Goal: Task Accomplishment & Management: Manage account settings

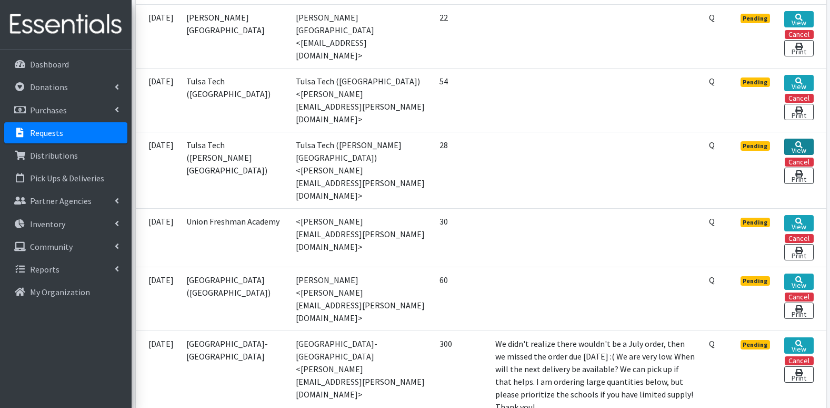
scroll to position [316, 0]
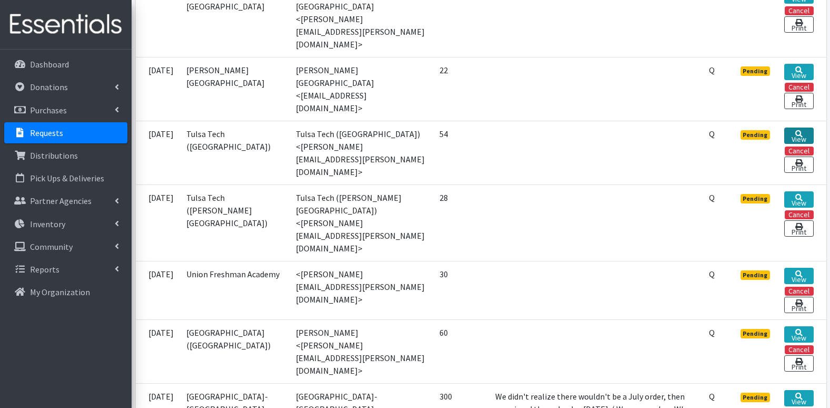
click at [794, 127] on link "View" at bounding box center [799, 135] width 29 height 16
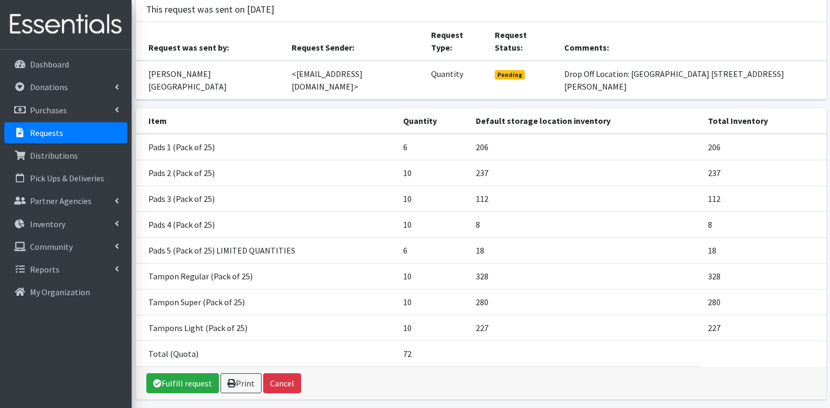
scroll to position [85, 0]
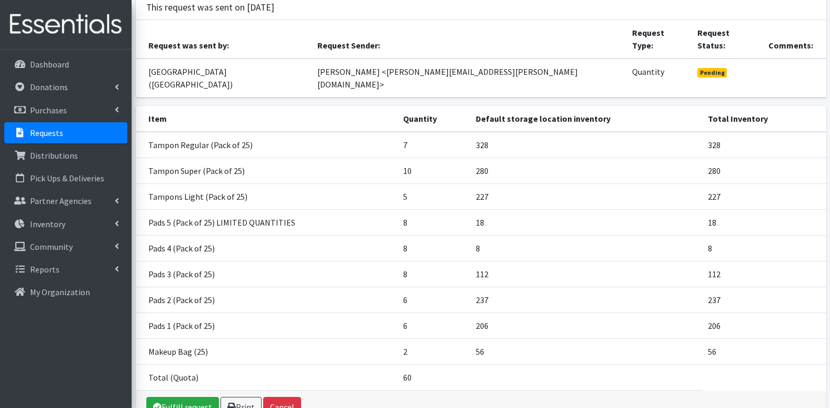
scroll to position [105, 0]
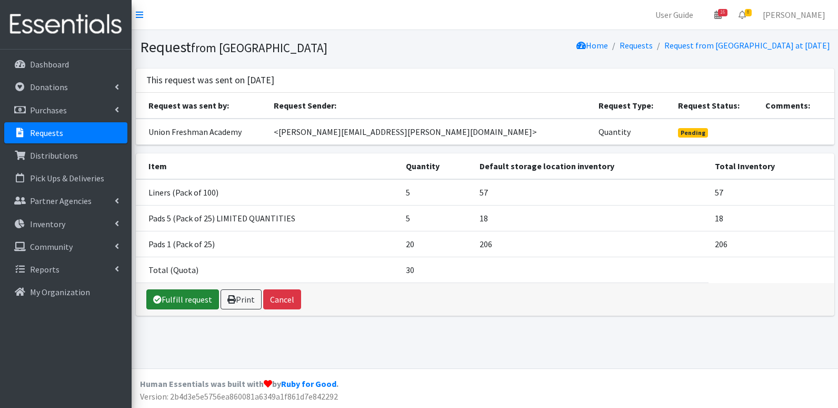
click at [167, 299] on link "Fulfill request" at bounding box center [182, 299] width 73 height 20
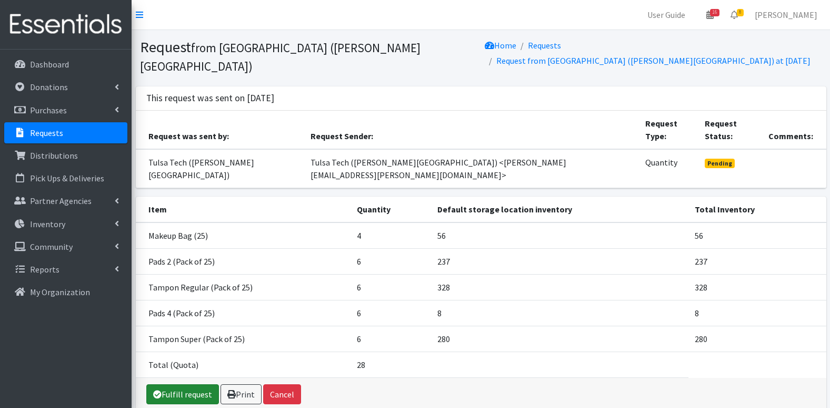
click at [198, 384] on link "Fulfill request" at bounding box center [182, 394] width 73 height 20
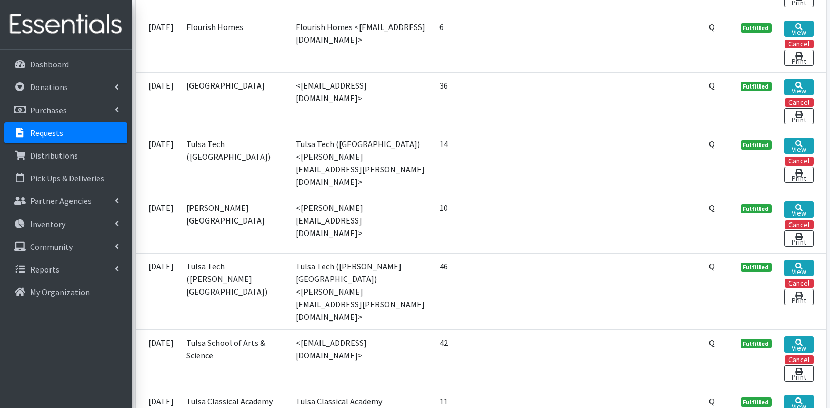
scroll to position [1422, 0]
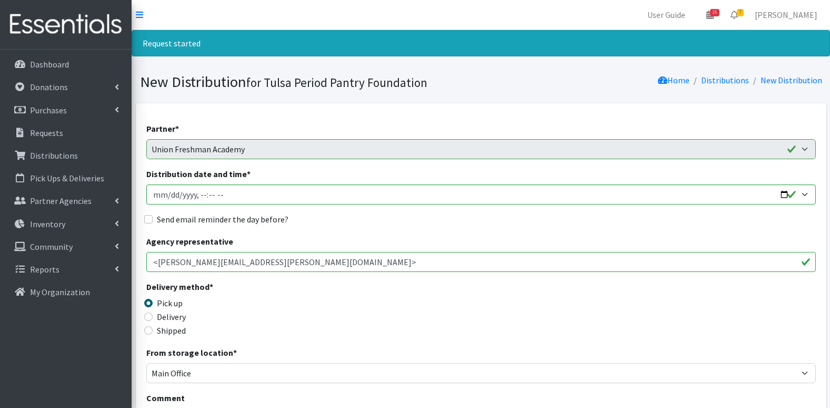
click at [161, 315] on label "Delivery" at bounding box center [171, 316] width 29 height 13
click at [153, 315] on input "Delivery" at bounding box center [148, 316] width 8 height 8
radio input "true"
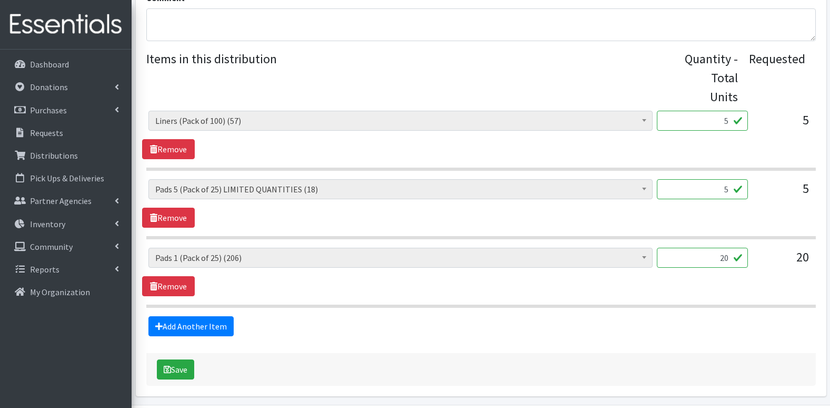
scroll to position [417, 0]
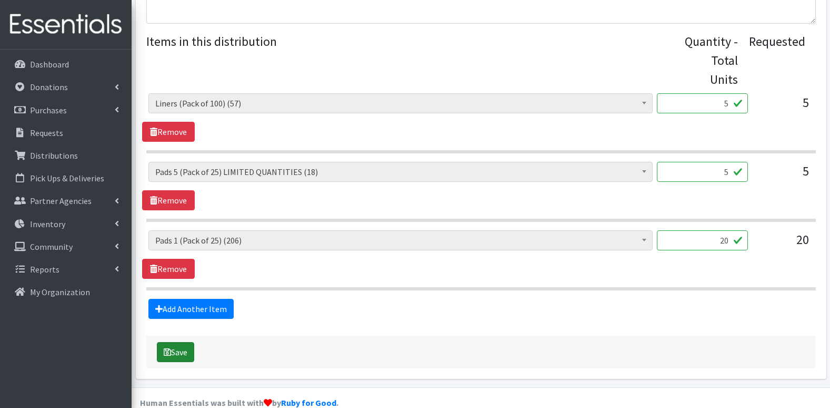
click at [180, 342] on button "Save" at bounding box center [175, 352] width 37 height 20
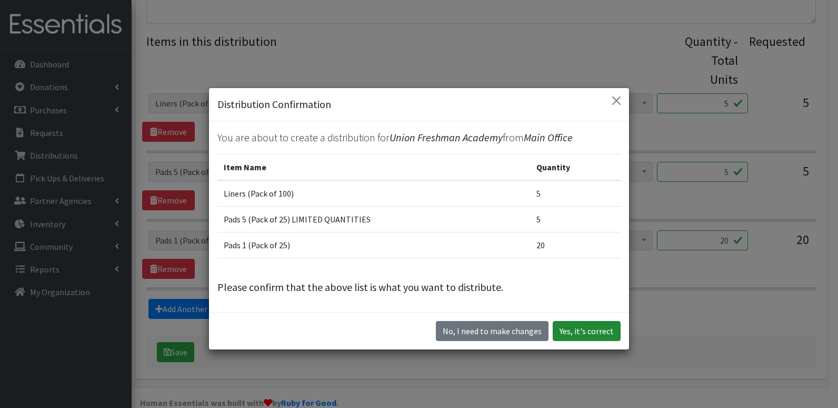
click at [575, 329] on button "Yes, it's correct" at bounding box center [587, 331] width 68 height 20
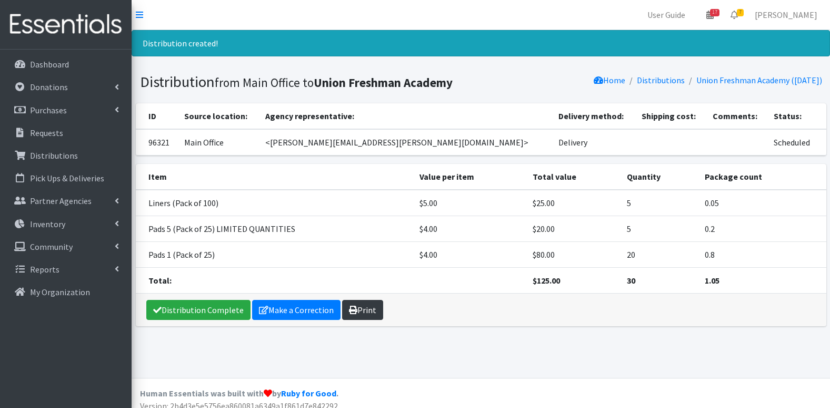
click at [372, 313] on link "Print" at bounding box center [362, 310] width 41 height 20
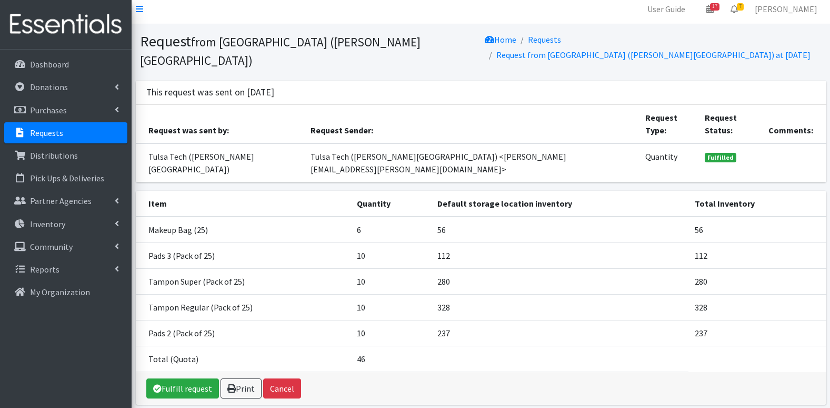
scroll to position [7, 0]
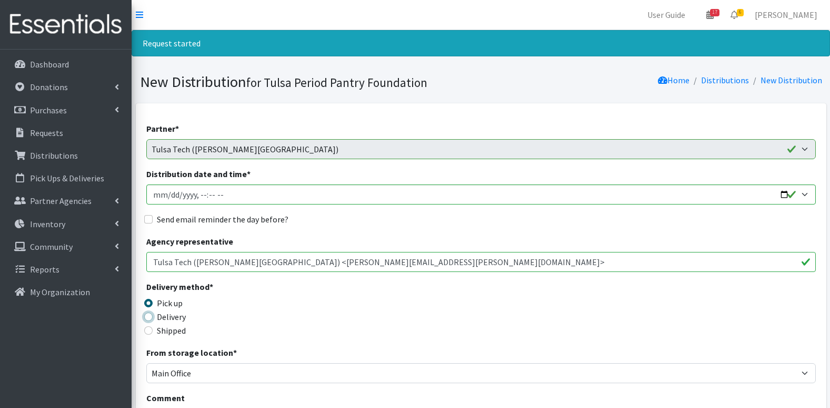
click at [150, 319] on input "Delivery" at bounding box center [148, 316] width 8 height 8
radio input "true"
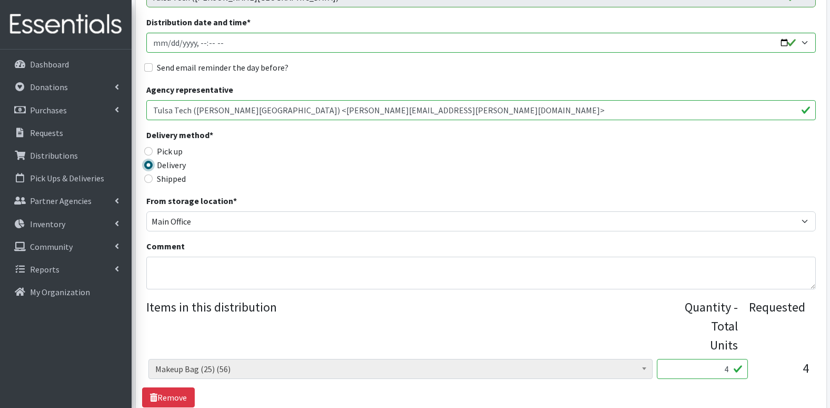
scroll to position [316, 0]
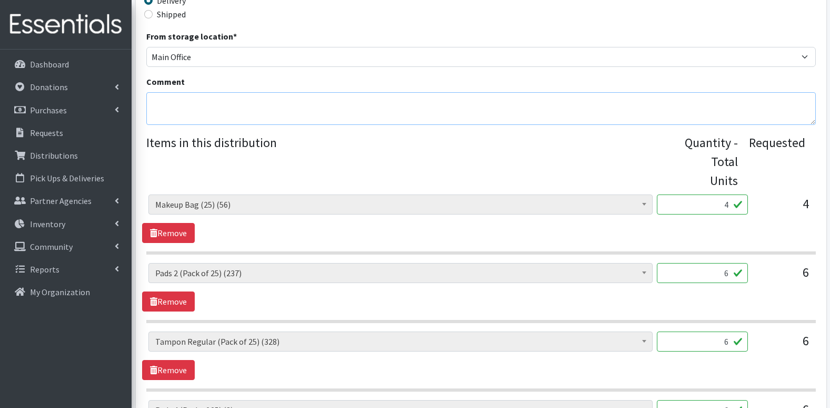
click at [211, 104] on textarea "Comment" at bounding box center [481, 108] width 670 height 33
paste textarea "I just placed an order and forgot to tell you that our campus is under construc…"
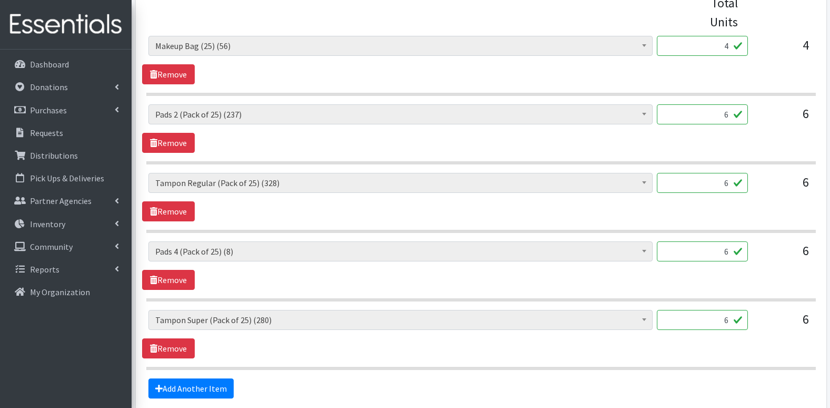
scroll to position [554, 0]
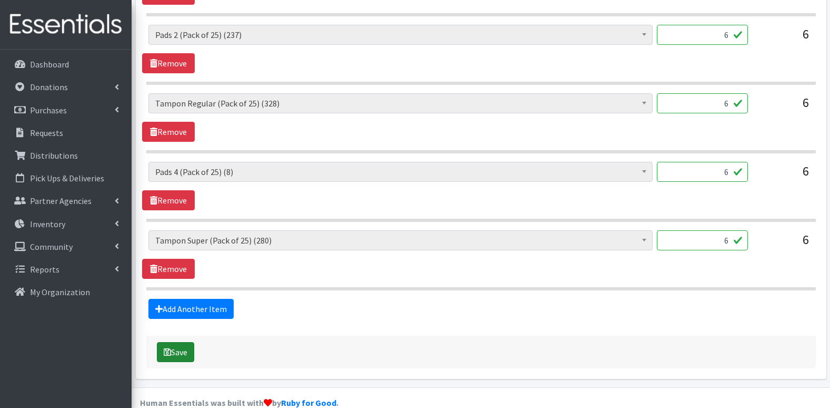
type textarea "I just placed an order and forgot to tell you that our campus is under construc…"
click at [176, 342] on button "Save" at bounding box center [175, 352] width 37 height 20
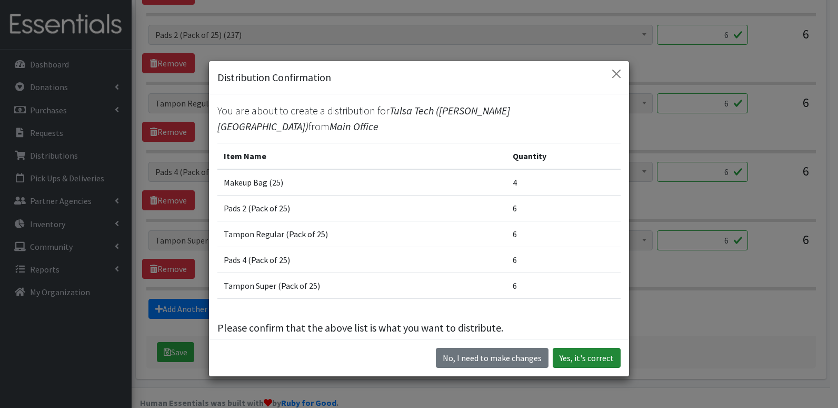
click at [599, 357] on button "Yes, it's correct" at bounding box center [587, 358] width 68 height 20
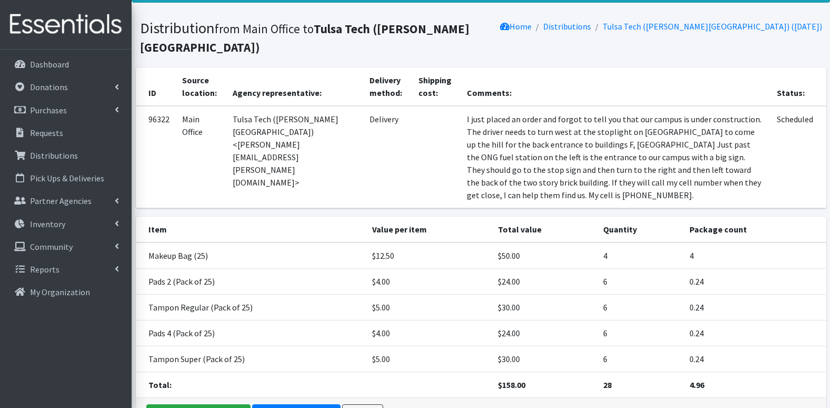
scroll to position [106, 0]
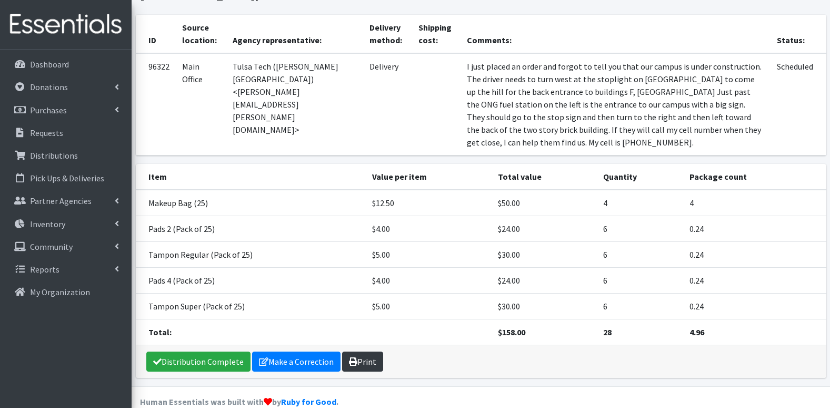
click at [370, 351] on link "Print" at bounding box center [362, 361] width 41 height 20
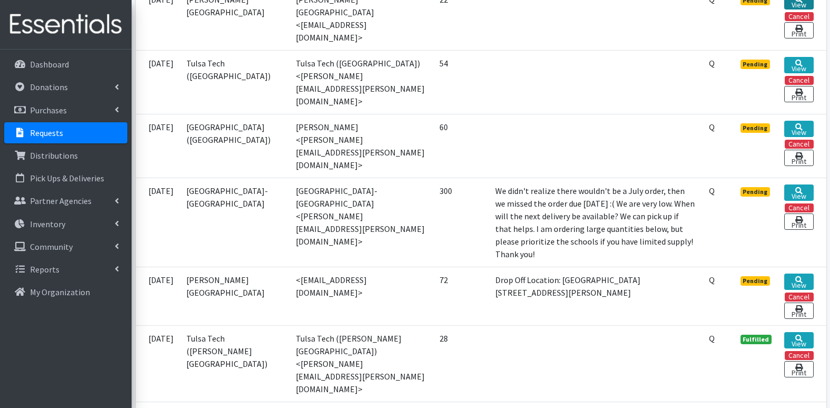
scroll to position [211, 0]
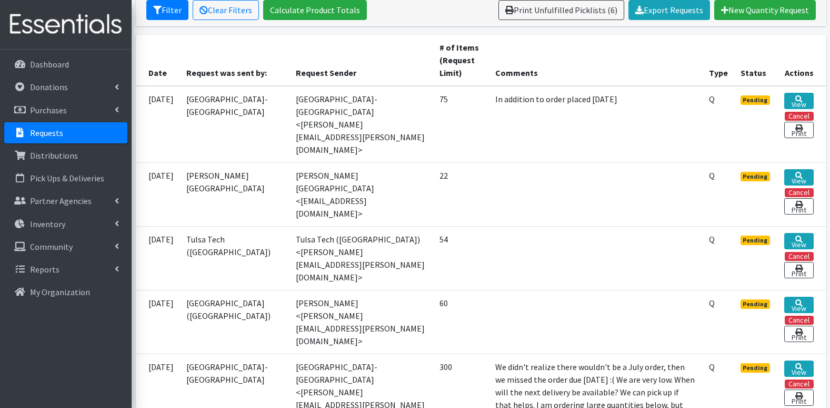
drag, startPoint x: 799, startPoint y: 99, endPoint x: 552, endPoint y: 166, distance: 255.5
click at [552, 166] on td at bounding box center [595, 194] width 213 height 64
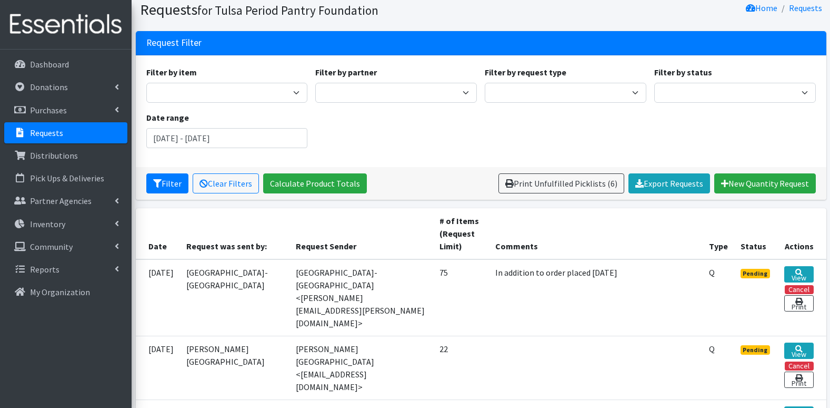
scroll to position [105, 0]
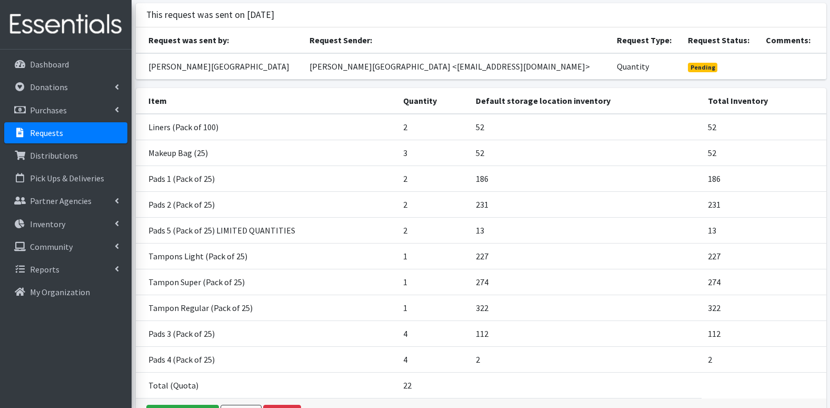
scroll to position [84, 0]
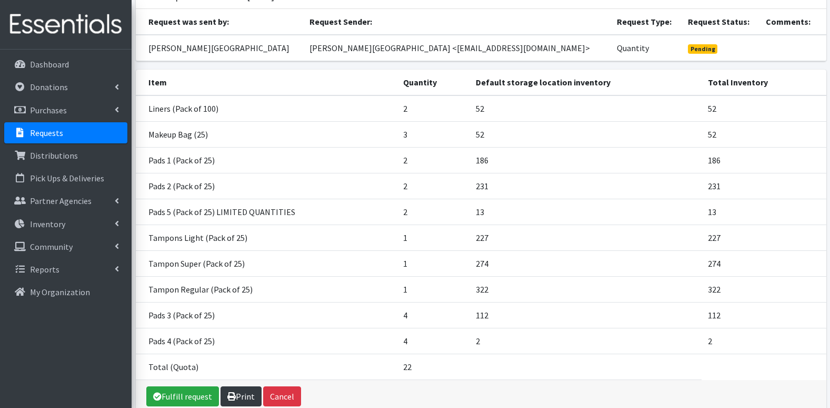
click at [244, 390] on link "Print" at bounding box center [241, 396] width 41 height 20
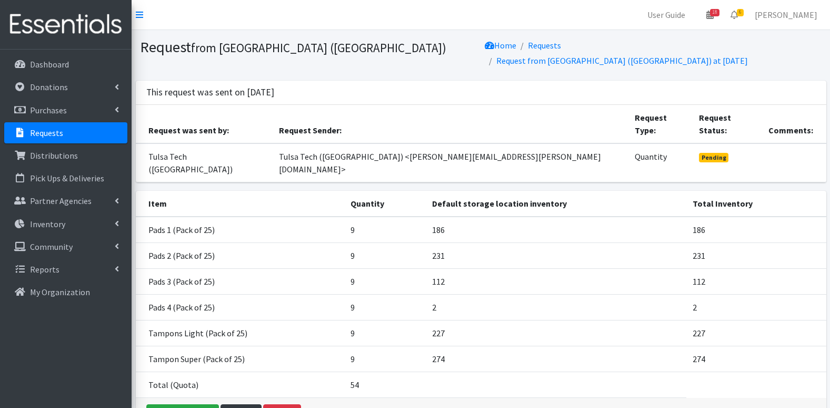
click at [240, 404] on link "Print" at bounding box center [241, 414] width 41 height 20
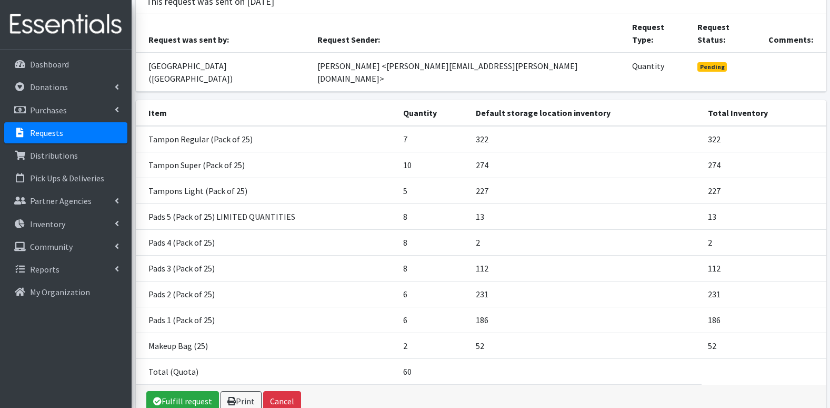
scroll to position [105, 0]
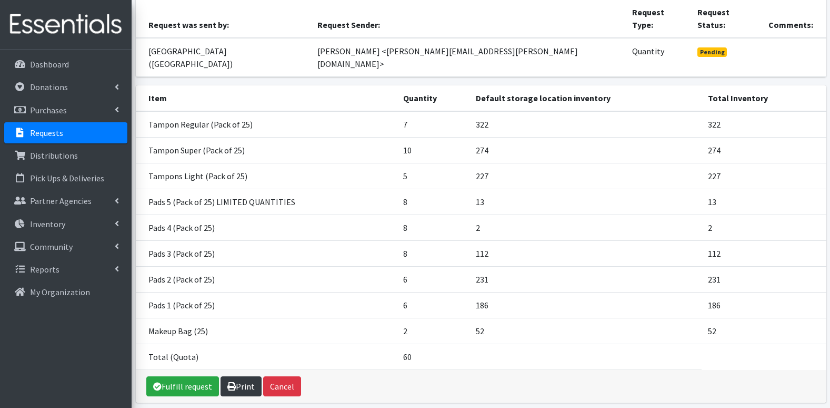
click at [232, 382] on icon at bounding box center [231, 386] width 8 height 8
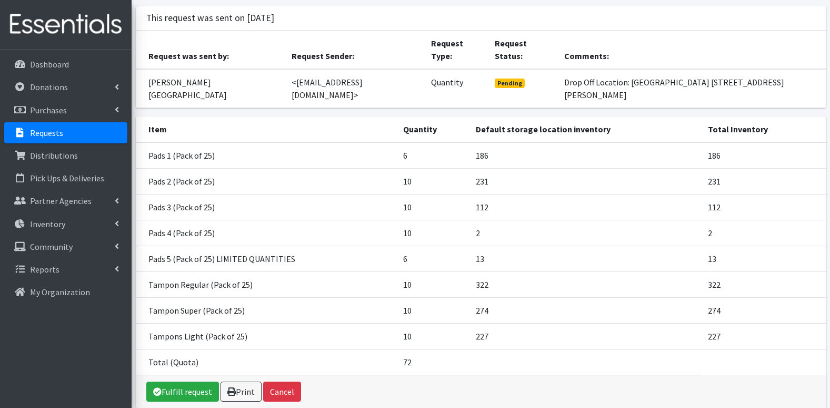
scroll to position [85, 0]
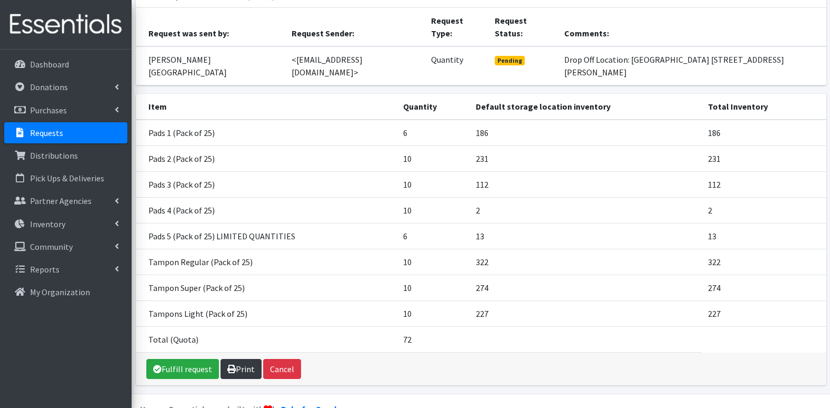
click at [241, 359] on link "Print" at bounding box center [241, 369] width 41 height 20
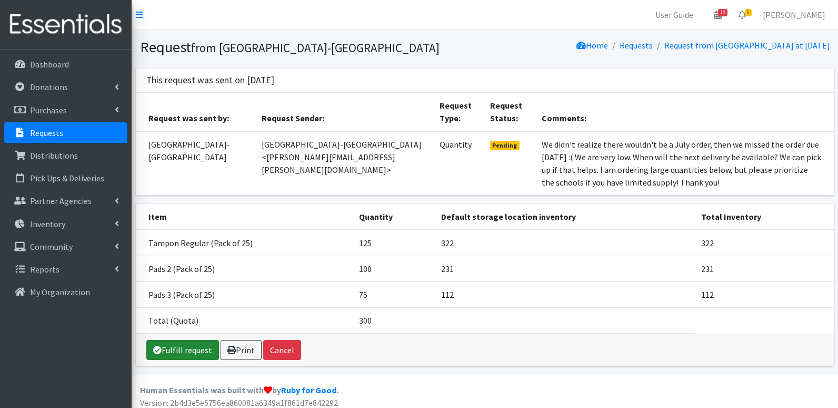
click at [186, 340] on link "Fulfill request" at bounding box center [182, 350] width 73 height 20
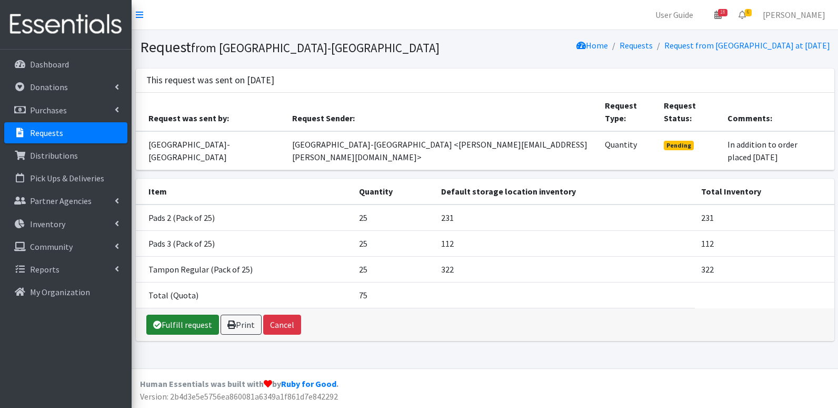
click at [174, 314] on link "Fulfill request" at bounding box center [182, 324] width 73 height 20
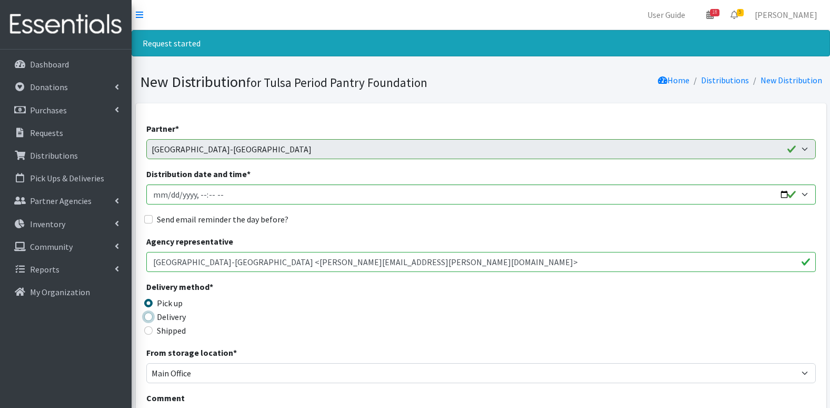
click at [147, 318] on input "Delivery" at bounding box center [148, 316] width 8 height 8
radio input "true"
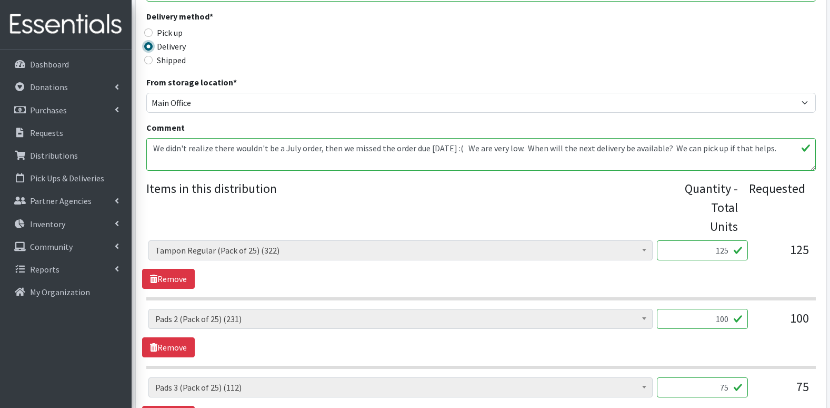
scroll to position [417, 0]
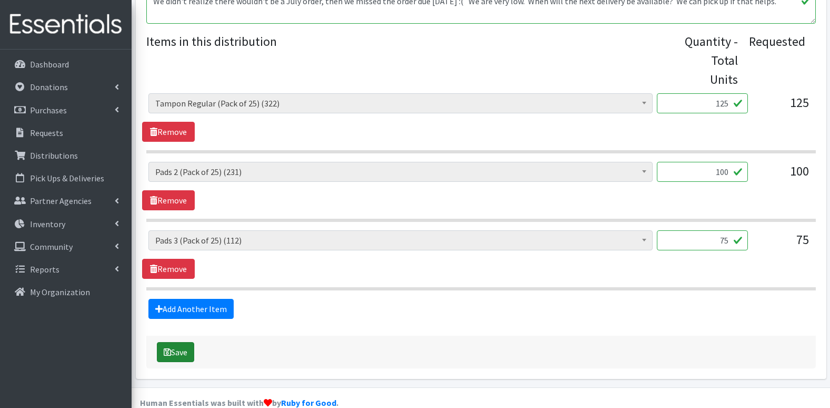
click at [183, 342] on button "Save" at bounding box center [175, 352] width 37 height 20
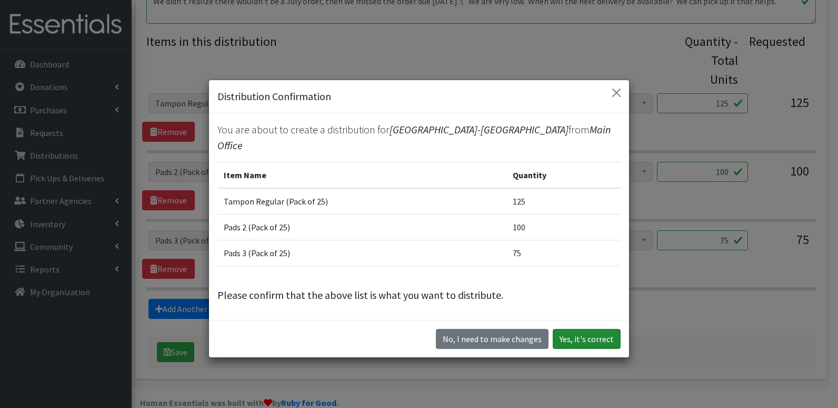
click at [598, 330] on button "Yes, it's correct" at bounding box center [587, 339] width 68 height 20
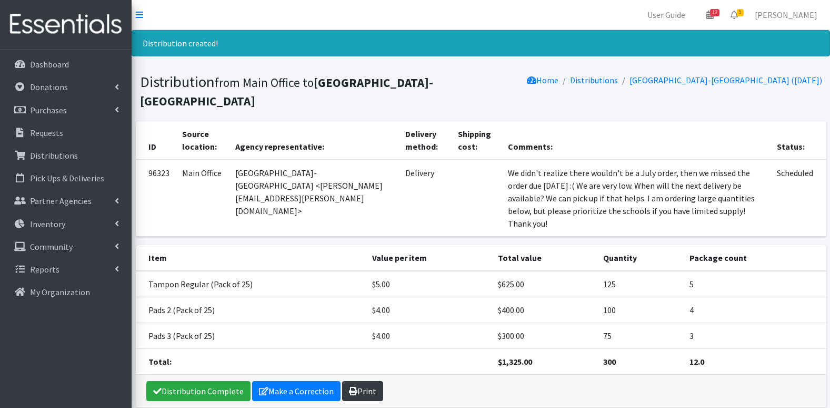
click at [357, 381] on link "Print" at bounding box center [362, 391] width 41 height 20
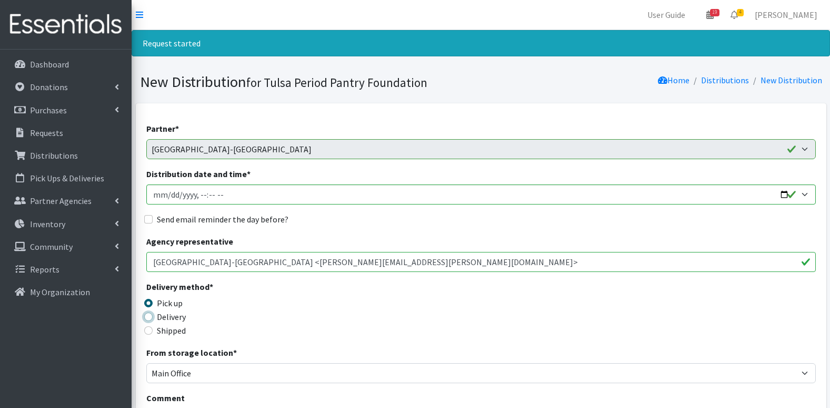
click at [152, 315] on input "Delivery" at bounding box center [148, 316] width 8 height 8
radio input "true"
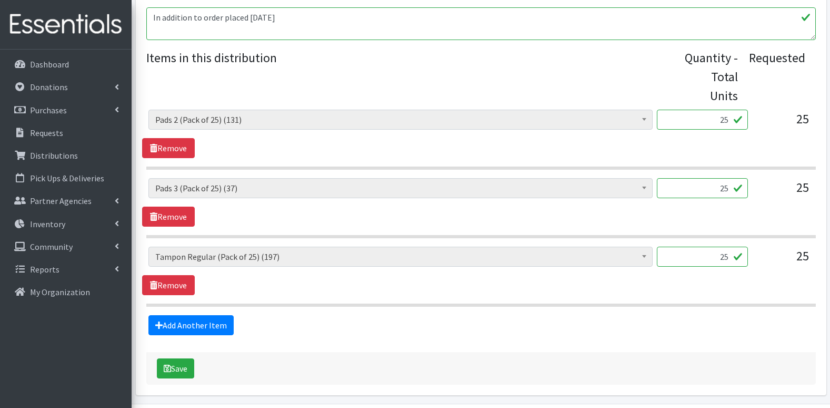
scroll to position [417, 0]
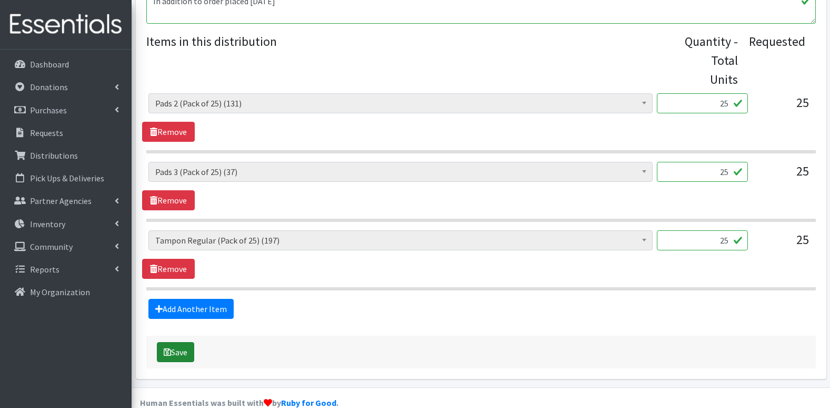
click at [182, 342] on button "Save" at bounding box center [175, 352] width 37 height 20
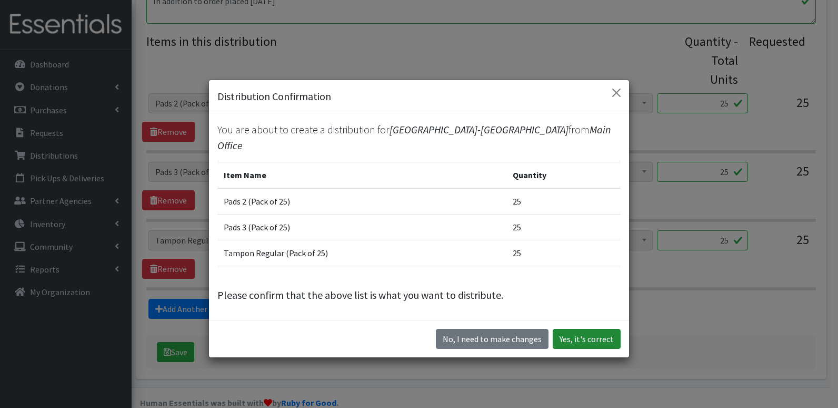
click at [596, 329] on button "Yes, it's correct" at bounding box center [587, 339] width 68 height 20
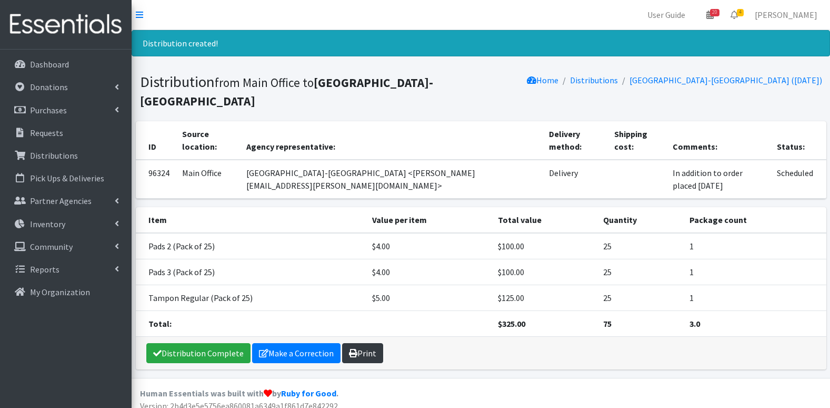
click at [363, 343] on link "Print" at bounding box center [362, 353] width 41 height 20
